Goal: Navigation & Orientation: Find specific page/section

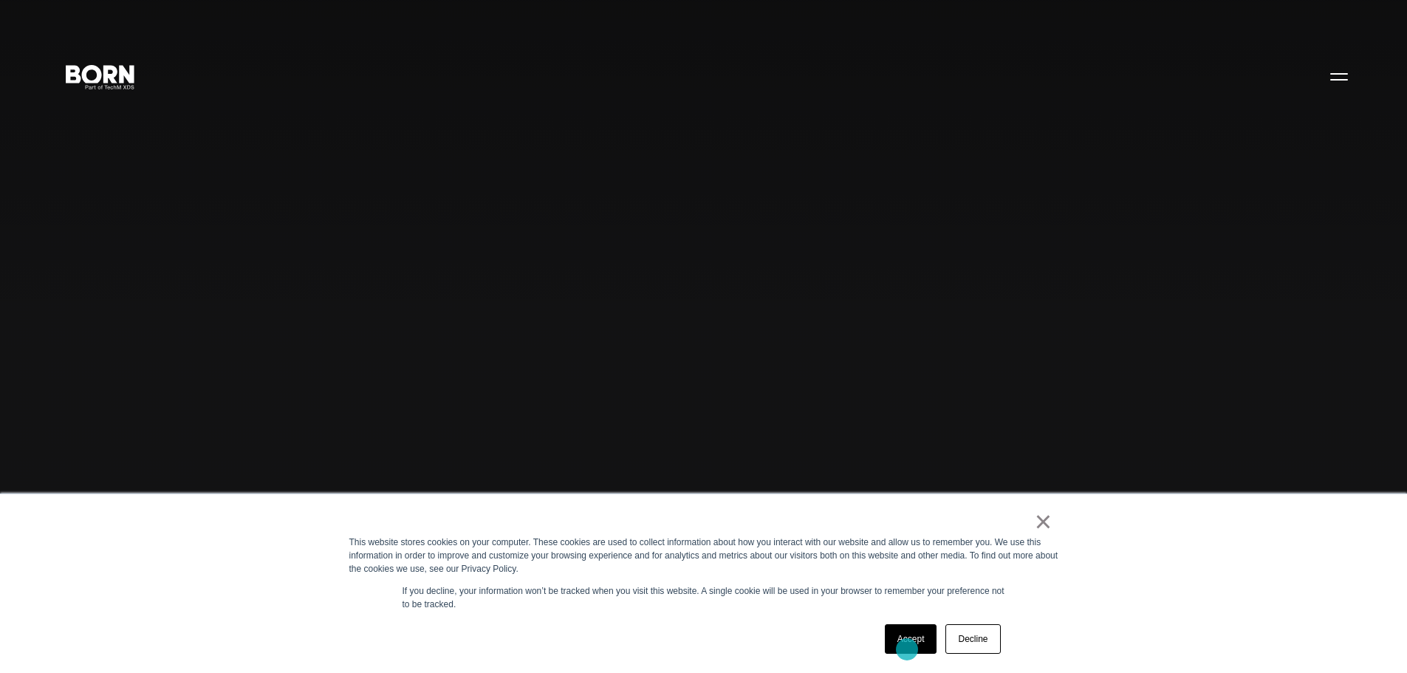
click at [907, 649] on link "Accept" at bounding box center [911, 639] width 52 height 30
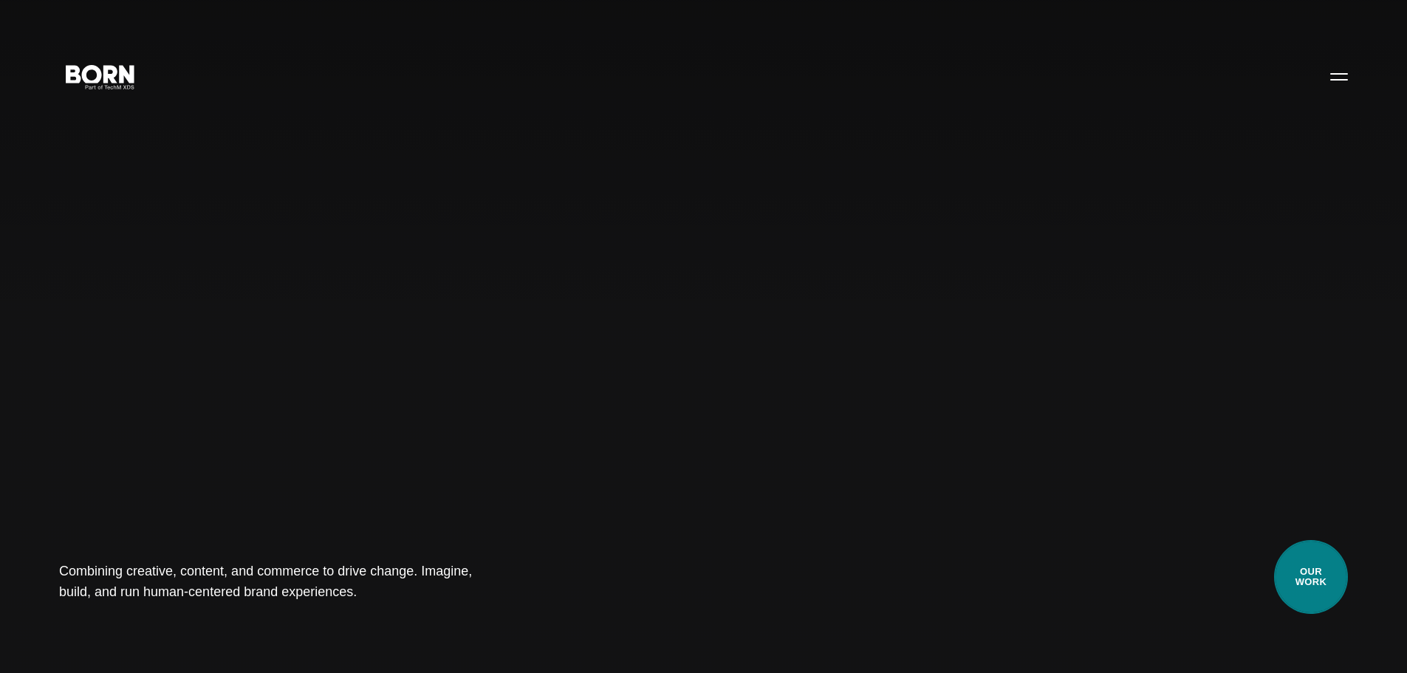
click at [1316, 572] on link "Our Work" at bounding box center [1311, 577] width 74 height 74
click at [1314, 561] on link "Our Work" at bounding box center [1311, 577] width 74 height 74
click at [1334, 87] on button "Primary Menu" at bounding box center [1338, 76] width 35 height 31
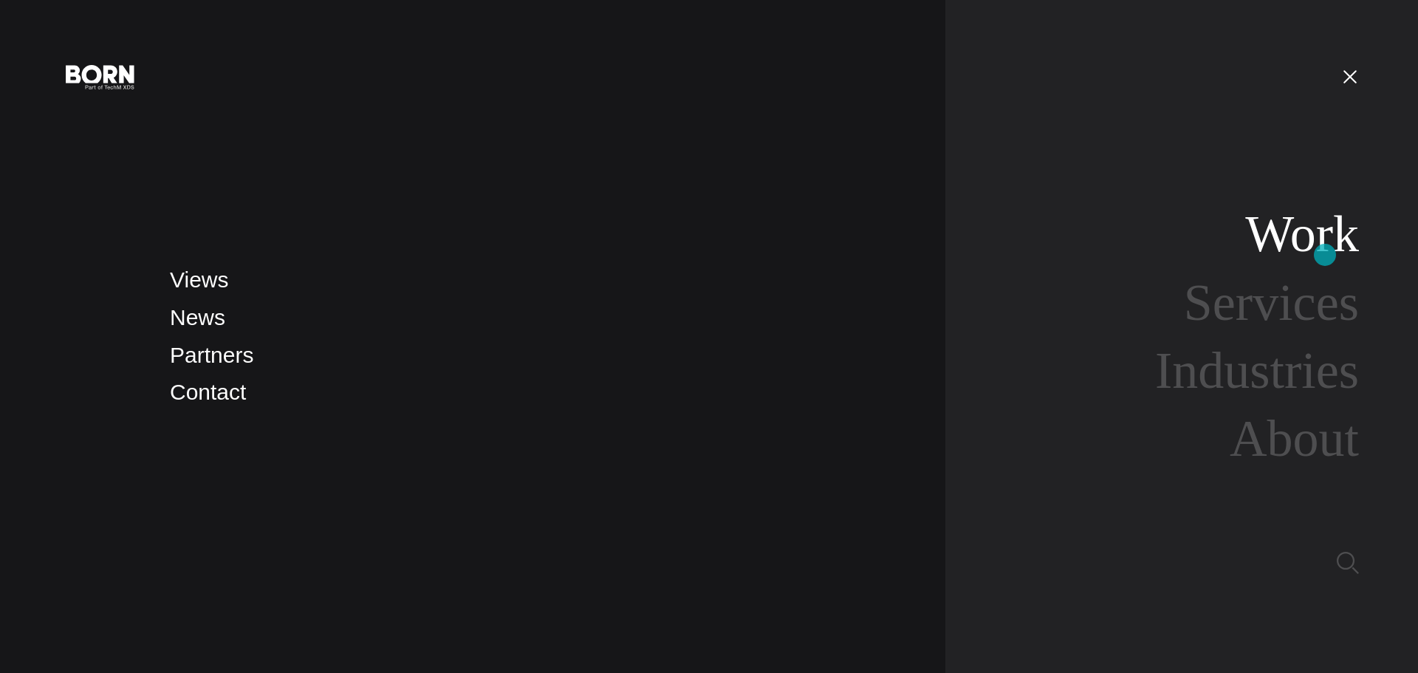
click at [1325, 255] on link "Work" at bounding box center [1302, 233] width 114 height 57
